Goal: Task Accomplishment & Management: Manage account settings

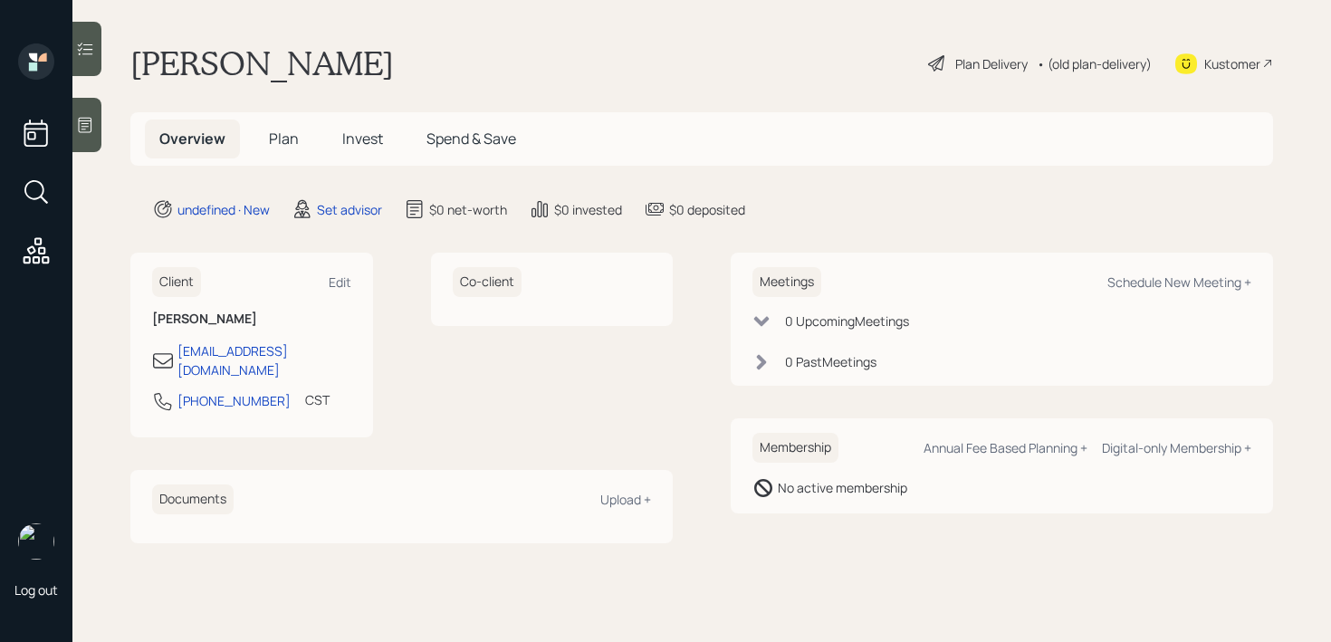
click at [84, 120] on icon at bounding box center [86, 125] width 14 height 15
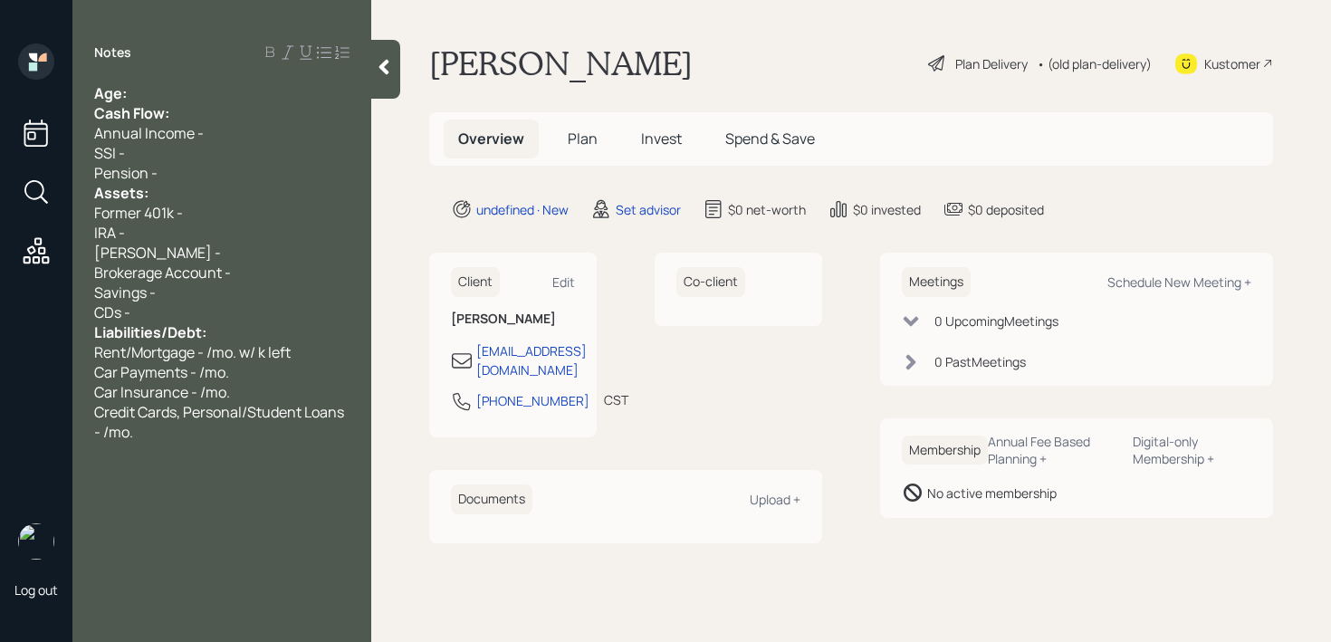
click at [279, 92] on div "Age:" at bounding box center [221, 93] width 255 height 20
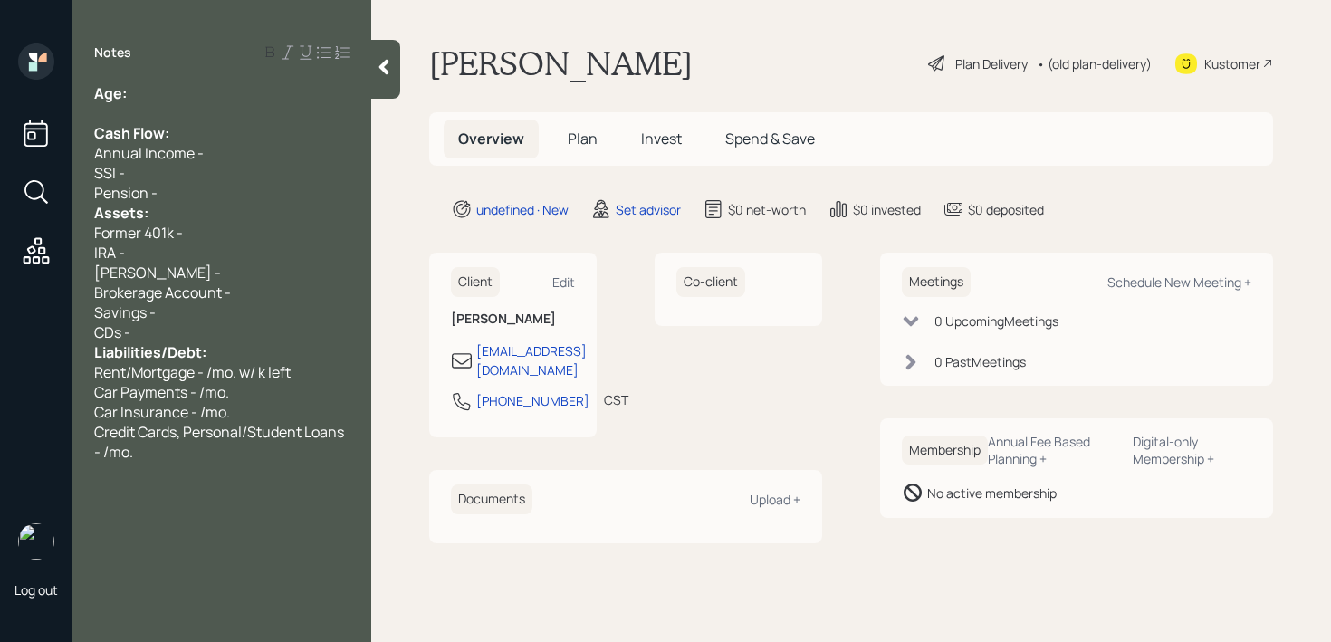
click at [222, 204] on div "Assets:" at bounding box center [221, 213] width 255 height 20
click at [235, 196] on div "Pension -" at bounding box center [221, 193] width 255 height 20
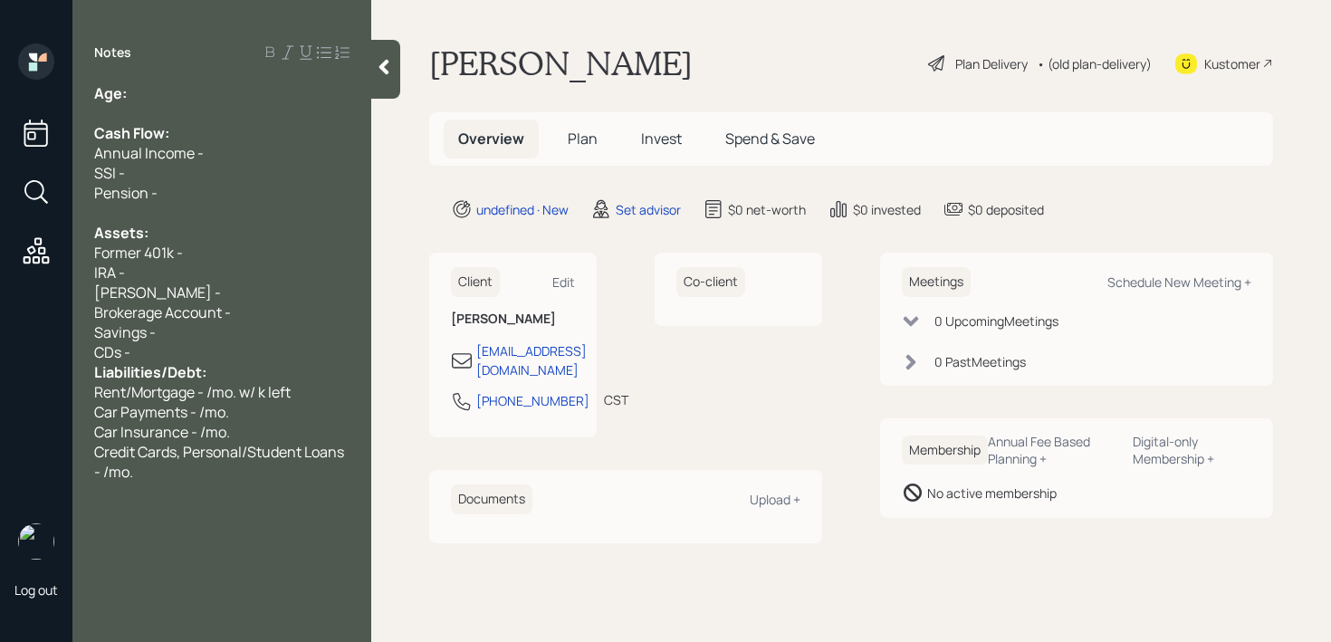
click at [220, 348] on div "CDs -" at bounding box center [221, 352] width 255 height 20
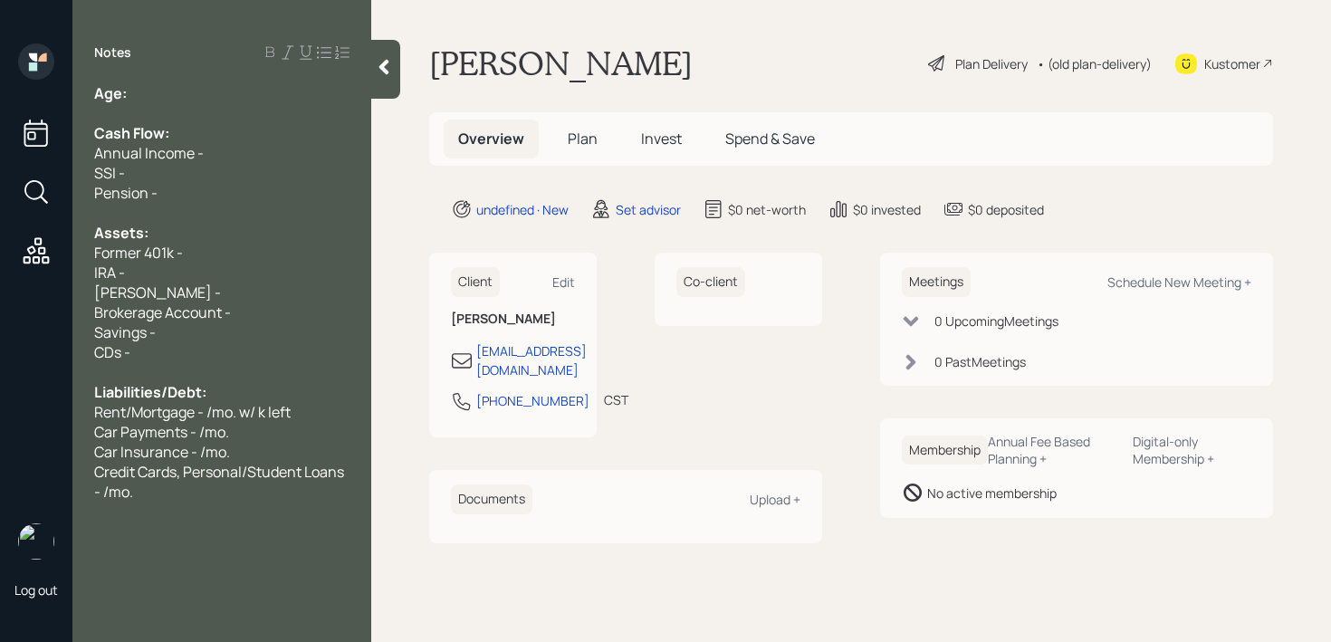
click at [221, 301] on div "[PERSON_NAME] -" at bounding box center [221, 292] width 255 height 20
click at [230, 277] on div "IRA -" at bounding box center [221, 272] width 255 height 20
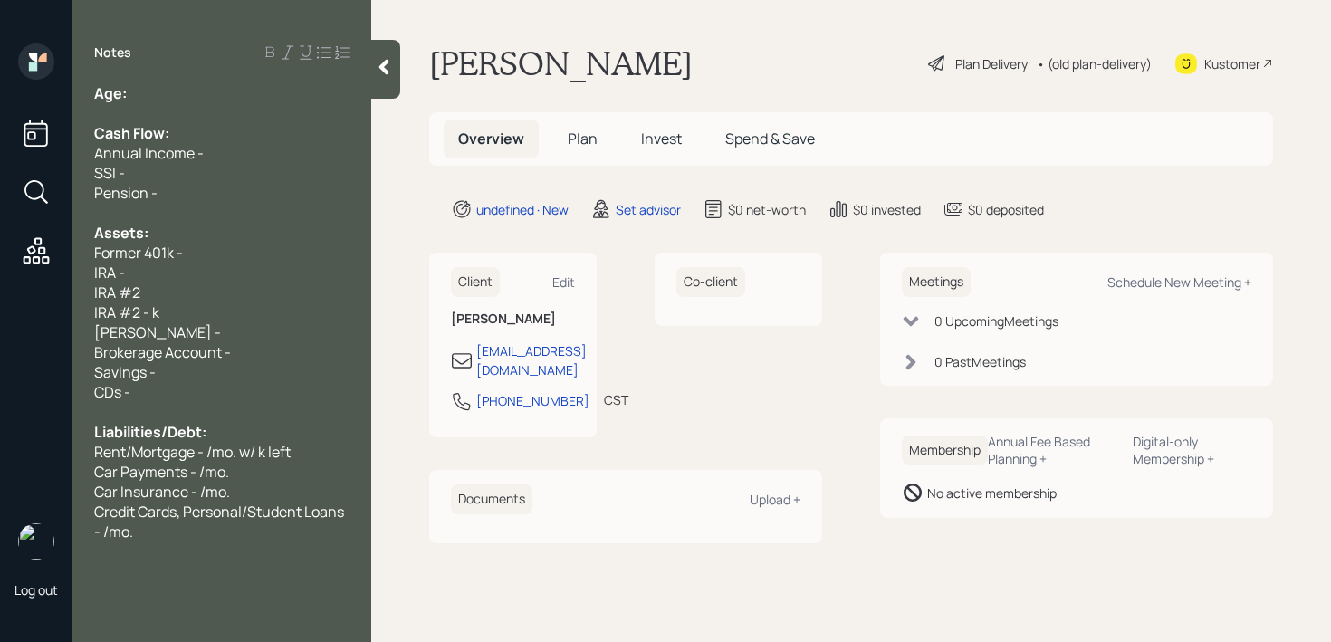
click at [222, 294] on div "IRA #2" at bounding box center [221, 292] width 255 height 20
click at [201, 269] on div "IRA -" at bounding box center [221, 272] width 255 height 20
click at [185, 291] on div "IRA #2 k" at bounding box center [221, 292] width 255 height 20
click at [122, 290] on span "IRA #2 k" at bounding box center [122, 292] width 56 height 20
click at [174, 91] on div "Age:" at bounding box center [221, 93] width 255 height 20
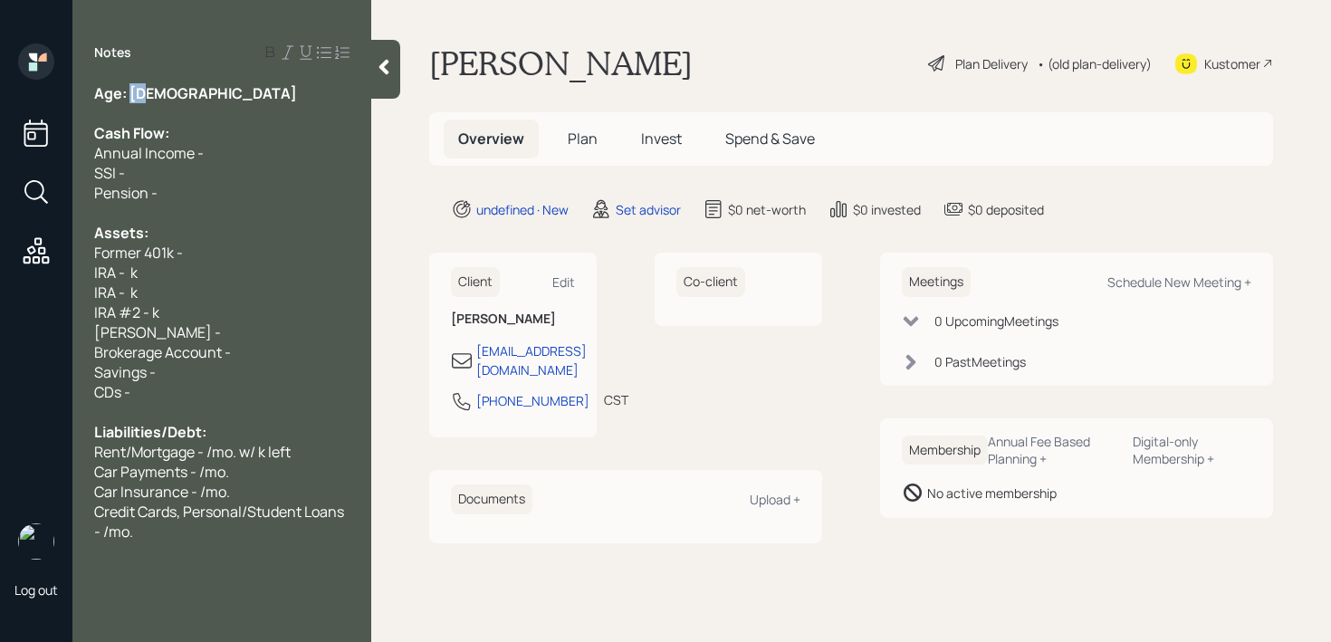
drag, startPoint x: 152, startPoint y: 93, endPoint x: 133, endPoint y: 93, distance: 19.0
click at [133, 93] on div "Age: [DEMOGRAPHIC_DATA]" at bounding box center [221, 93] width 255 height 20
click at [240, 93] on div "Age: [DEMOGRAPHIC_DATA]" at bounding box center [221, 93] width 255 height 20
click at [224, 128] on div "Cash Flow:" at bounding box center [221, 133] width 255 height 20
click at [219, 219] on div at bounding box center [221, 213] width 255 height 20
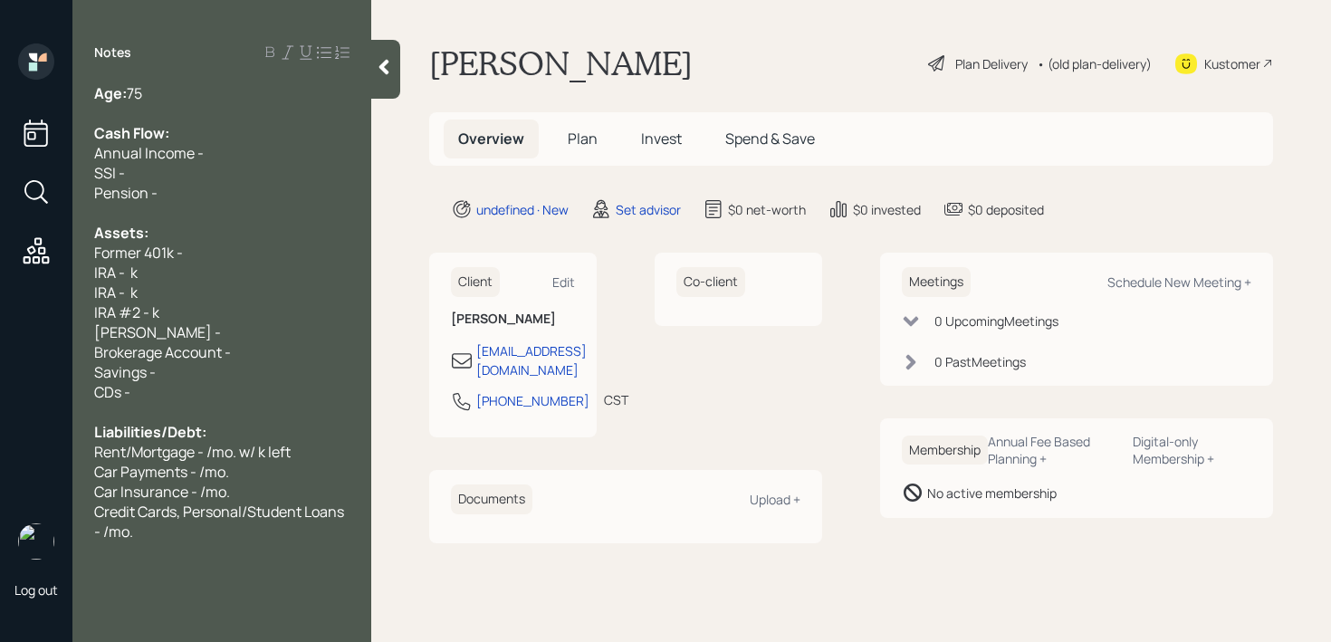
click at [211, 265] on div "IRA - k" at bounding box center [221, 272] width 255 height 20
click at [211, 264] on div "IRA - k" at bounding box center [221, 272] width 255 height 20
drag, startPoint x: 211, startPoint y: 264, endPoint x: 78, endPoint y: 265, distance: 133.1
click at [78, 264] on div "Age: [DEMOGRAPHIC_DATA] Cash Flow: Annual Income - SSI - Pension - Assets: Form…" at bounding box center [221, 312] width 299 height 458
click at [133, 266] on span "IRA - k" at bounding box center [115, 272] width 43 height 20
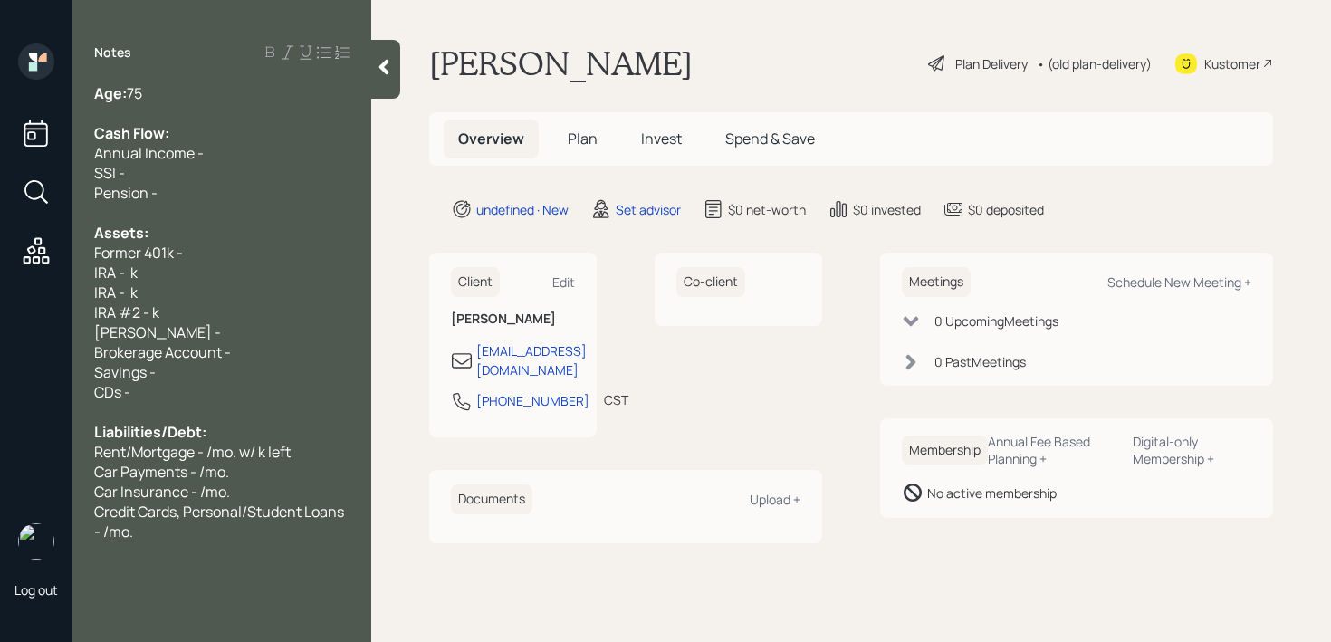
drag, startPoint x: 203, startPoint y: 282, endPoint x: 187, endPoint y: 282, distance: 15.4
click at [197, 282] on div "IRA - k" at bounding box center [221, 292] width 255 height 20
drag, startPoint x: 187, startPoint y: 282, endPoint x: 56, endPoint y: 282, distance: 131.2
click at [56, 282] on div "Log out Notes Age: [DEMOGRAPHIC_DATA] Cash Flow: Annual Income - SSI - Pension …" at bounding box center [665, 321] width 1331 height 642
drag, startPoint x: 135, startPoint y: 293, endPoint x: 40, endPoint y: 293, distance: 95.0
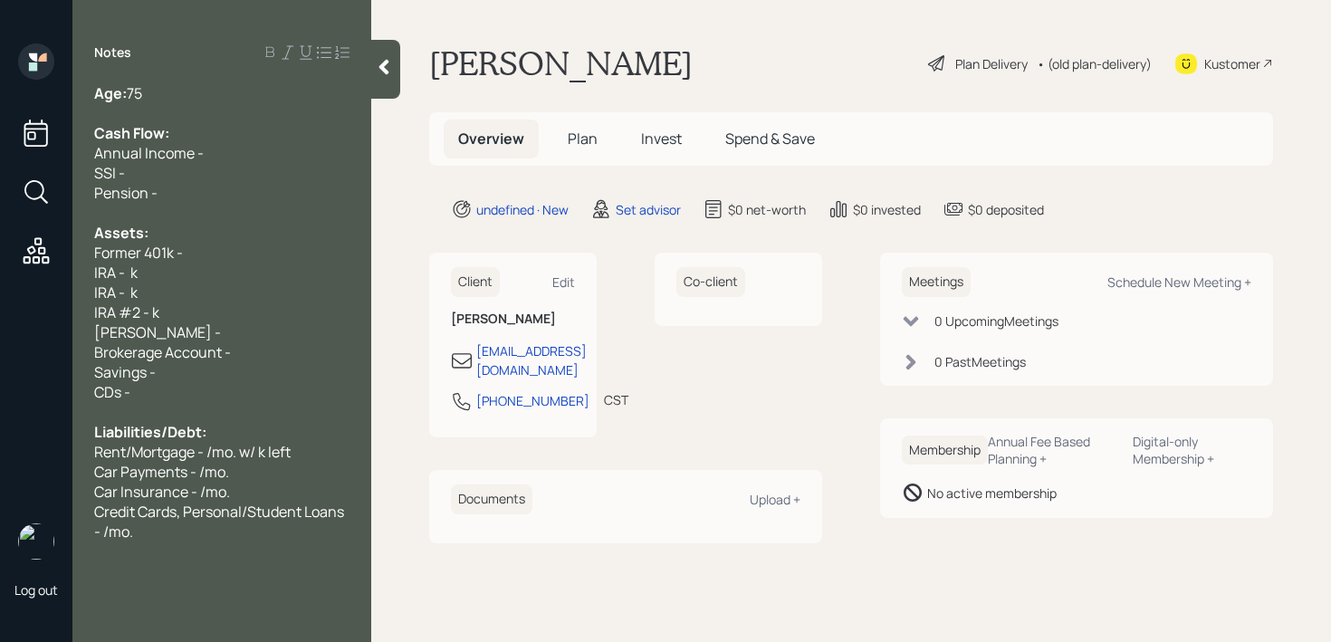
click at [48, 293] on div "Log out Notes Age: [DEMOGRAPHIC_DATA] Cash Flow: Annual Income - SSI - Pension …" at bounding box center [665, 321] width 1331 height 642
click at [137, 276] on span "IRA - k" at bounding box center [115, 272] width 43 height 20
drag, startPoint x: 148, startPoint y: 276, endPoint x: 31, endPoint y: 276, distance: 116.8
click at [36, 276] on div "Log out Notes Age: [DEMOGRAPHIC_DATA] Cash Flow: Annual Income - SSI - Pension …" at bounding box center [665, 321] width 1331 height 642
click at [115, 277] on span "IRA - k" at bounding box center [115, 272] width 43 height 20
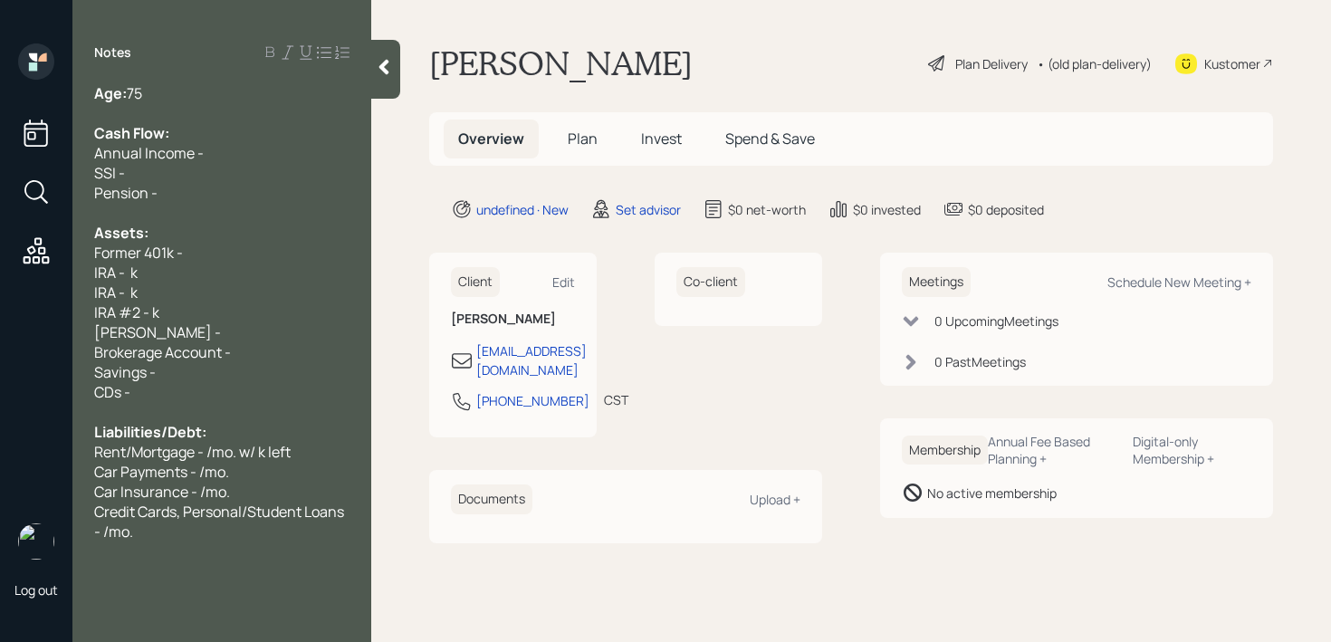
click at [1196, 65] on icon at bounding box center [1186, 63] width 22 height 21
click at [390, 72] on icon at bounding box center [384, 67] width 18 height 18
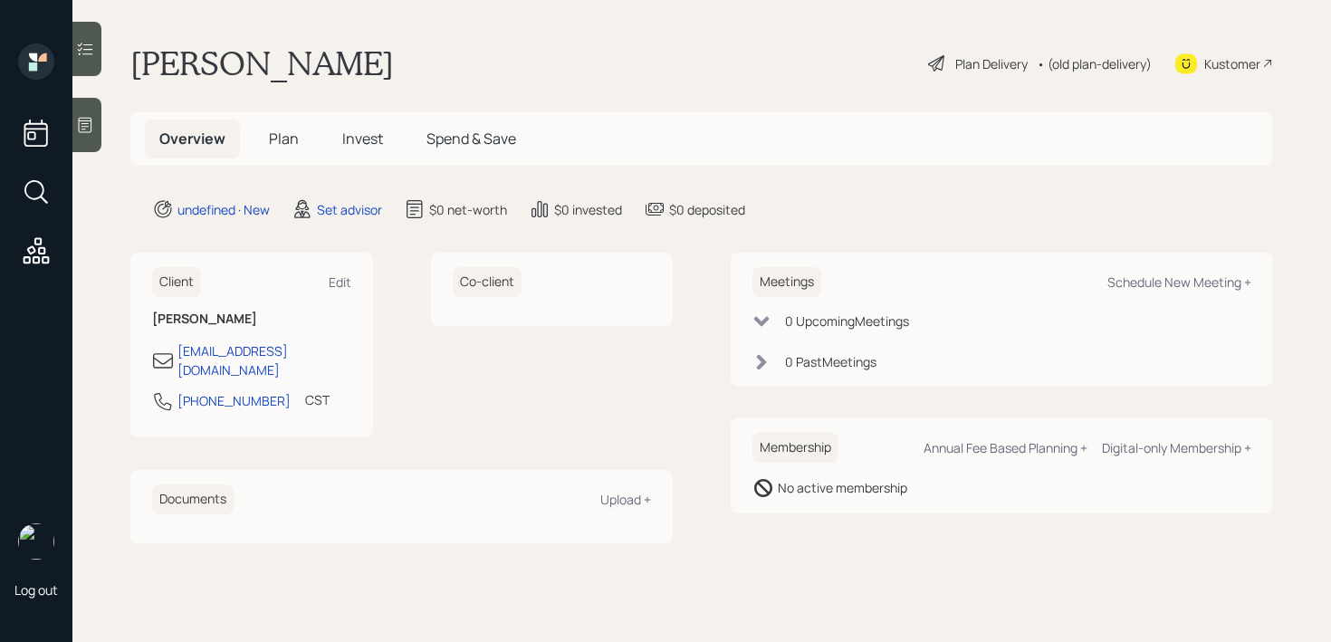
click at [1240, 79] on div "Kustomer" at bounding box center [1224, 63] width 98 height 40
